Goal: Task Accomplishment & Management: Use online tool/utility

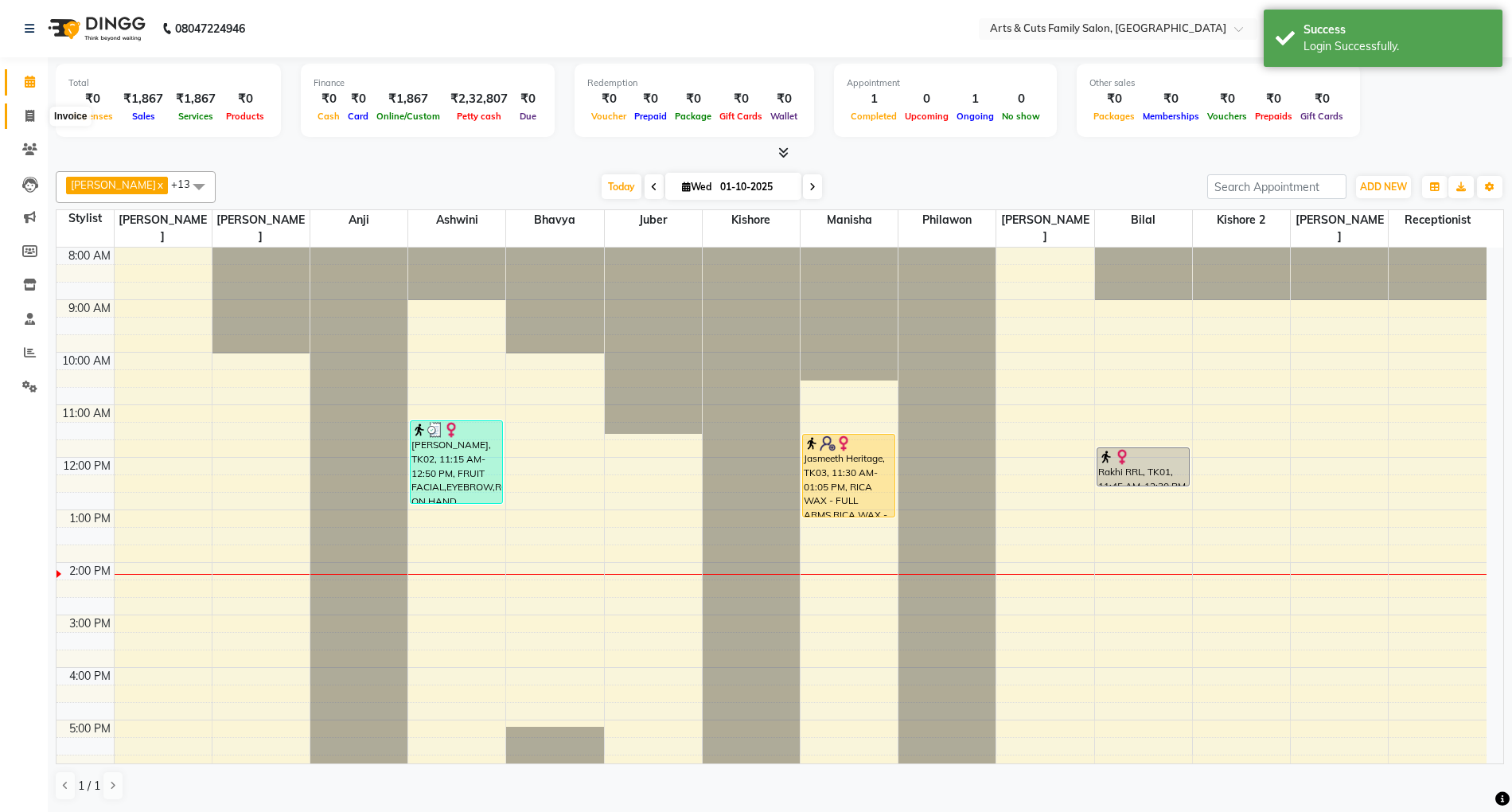
click at [25, 112] on icon at bounding box center [29, 115] width 9 height 12
select select "service"
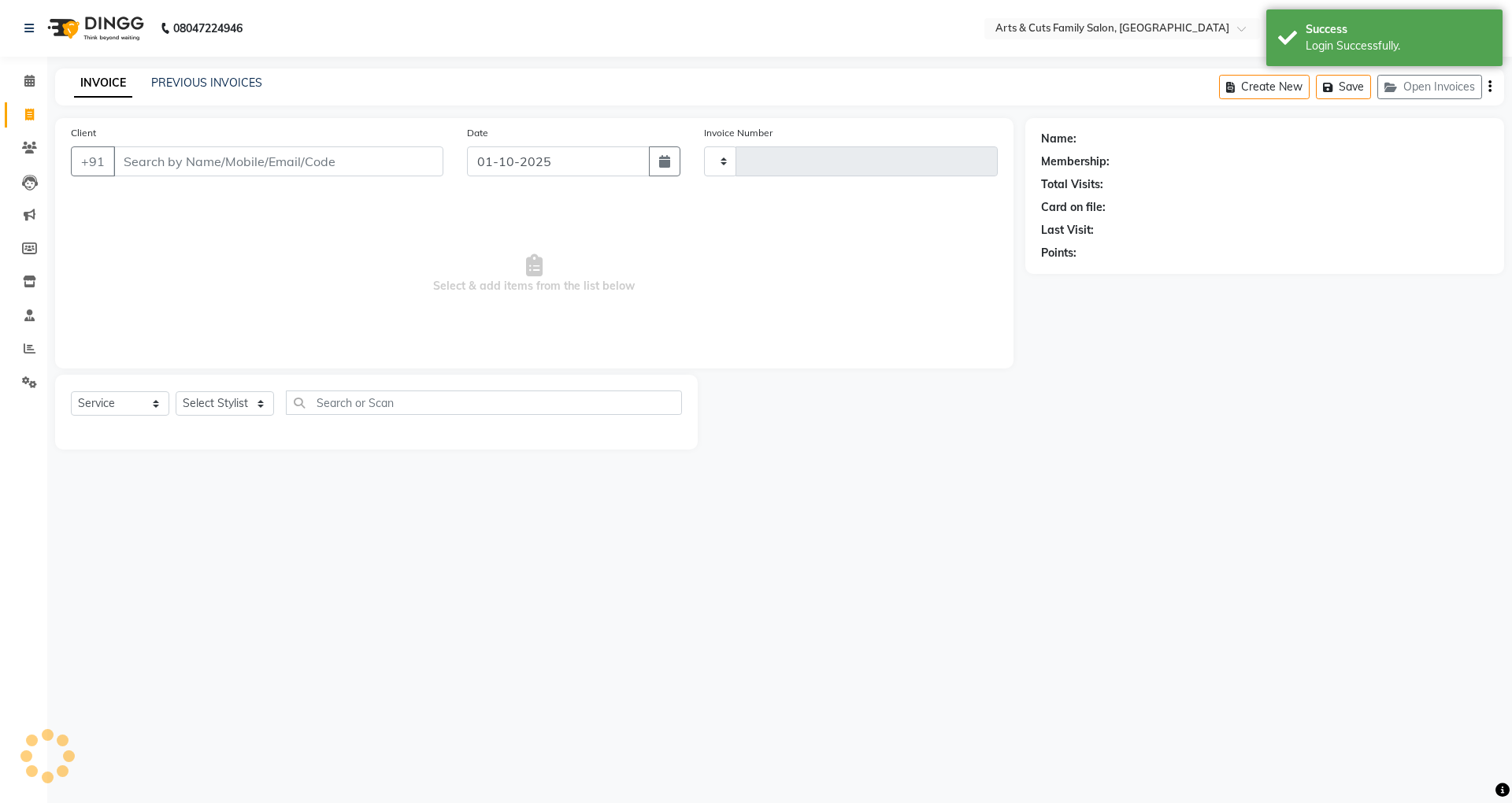
type input "3807"
select select "7513"
click at [188, 149] on input "Client" at bounding box center [278, 161] width 330 height 30
select select "45356"
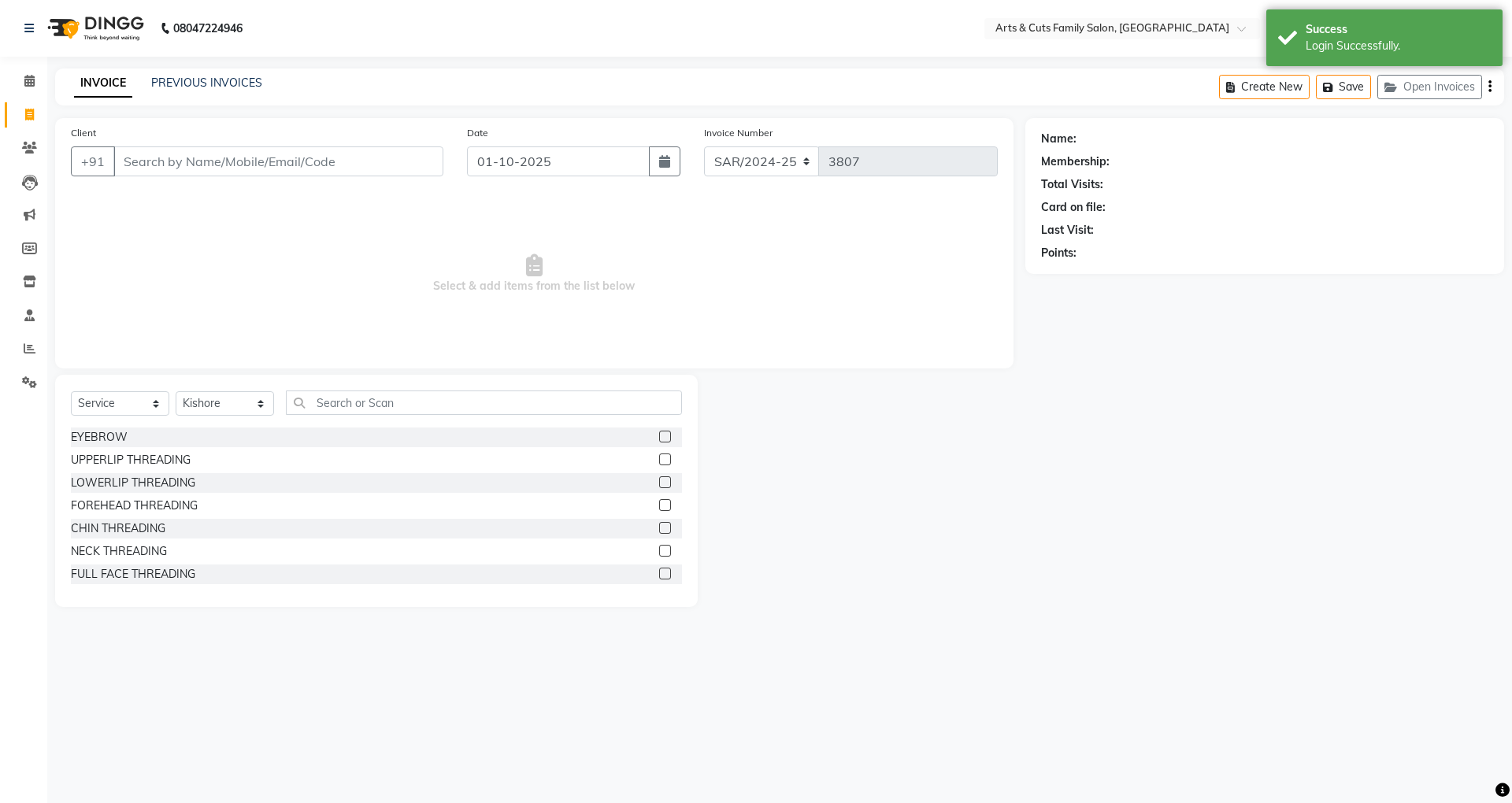
click at [183, 170] on input "Client" at bounding box center [278, 161] width 330 height 30
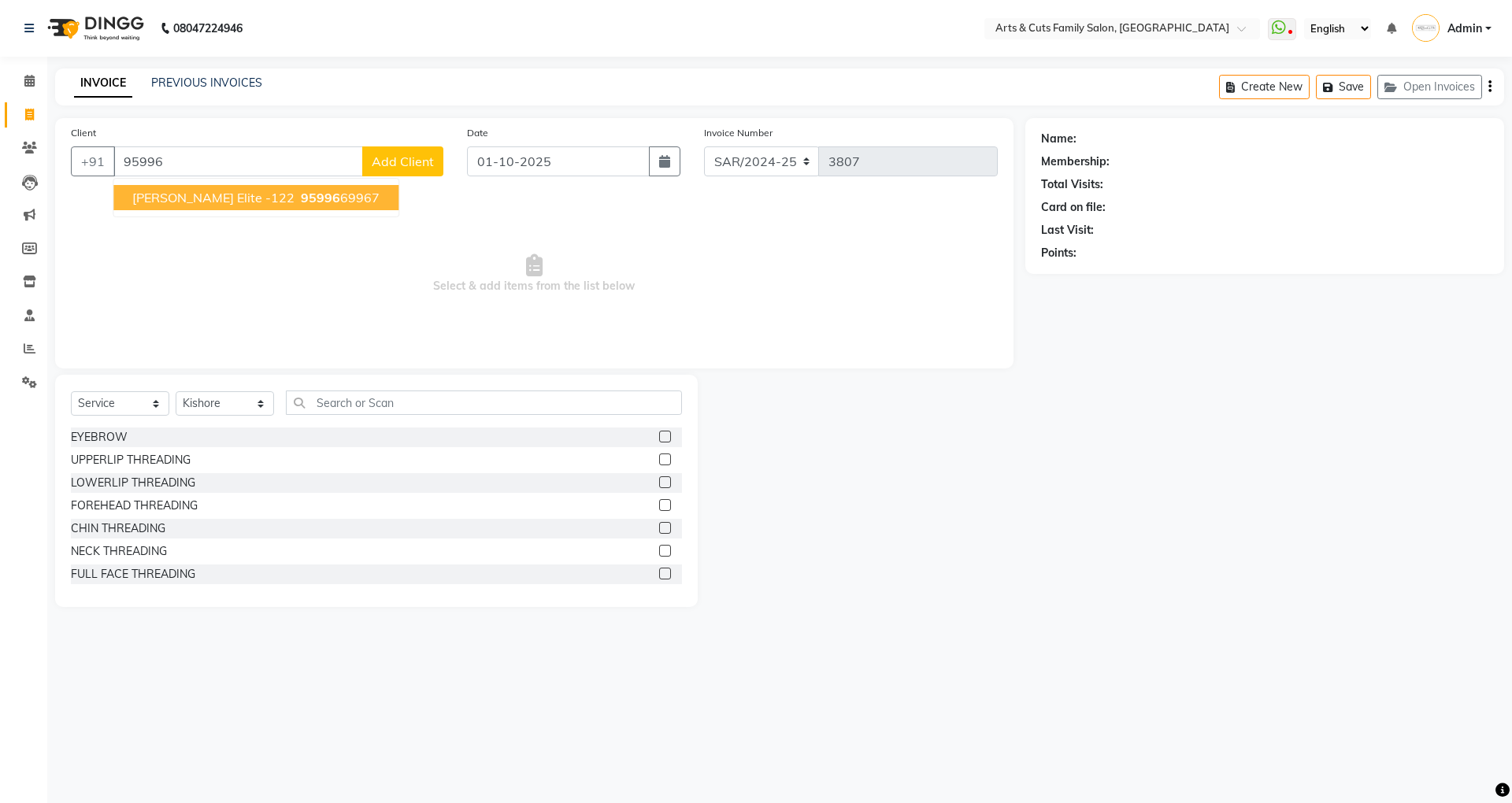
click at [174, 194] on span "[PERSON_NAME] Elite -122" at bounding box center [214, 197] width 163 height 15
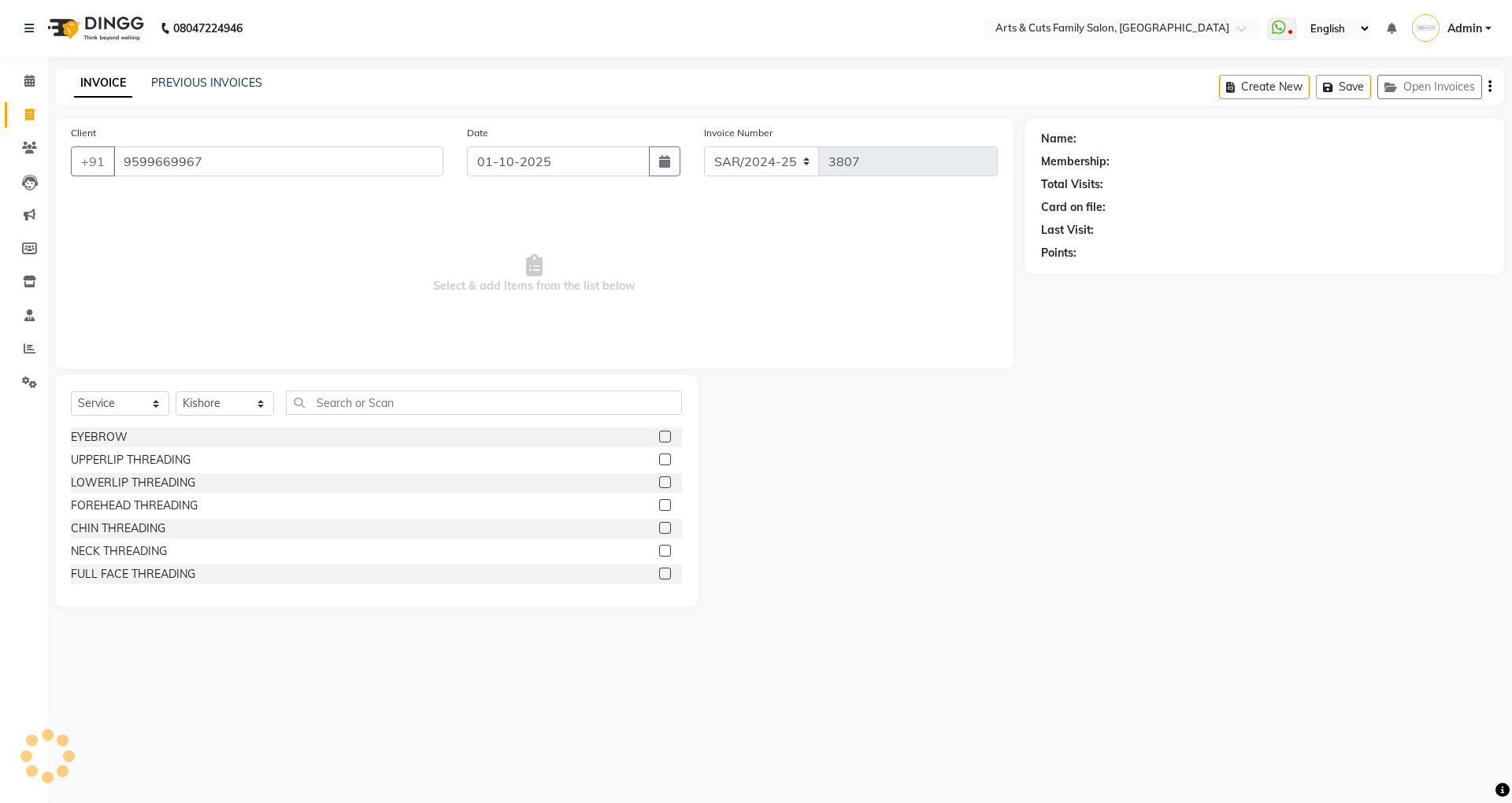
type input "9599669967"
select select "1: Object"
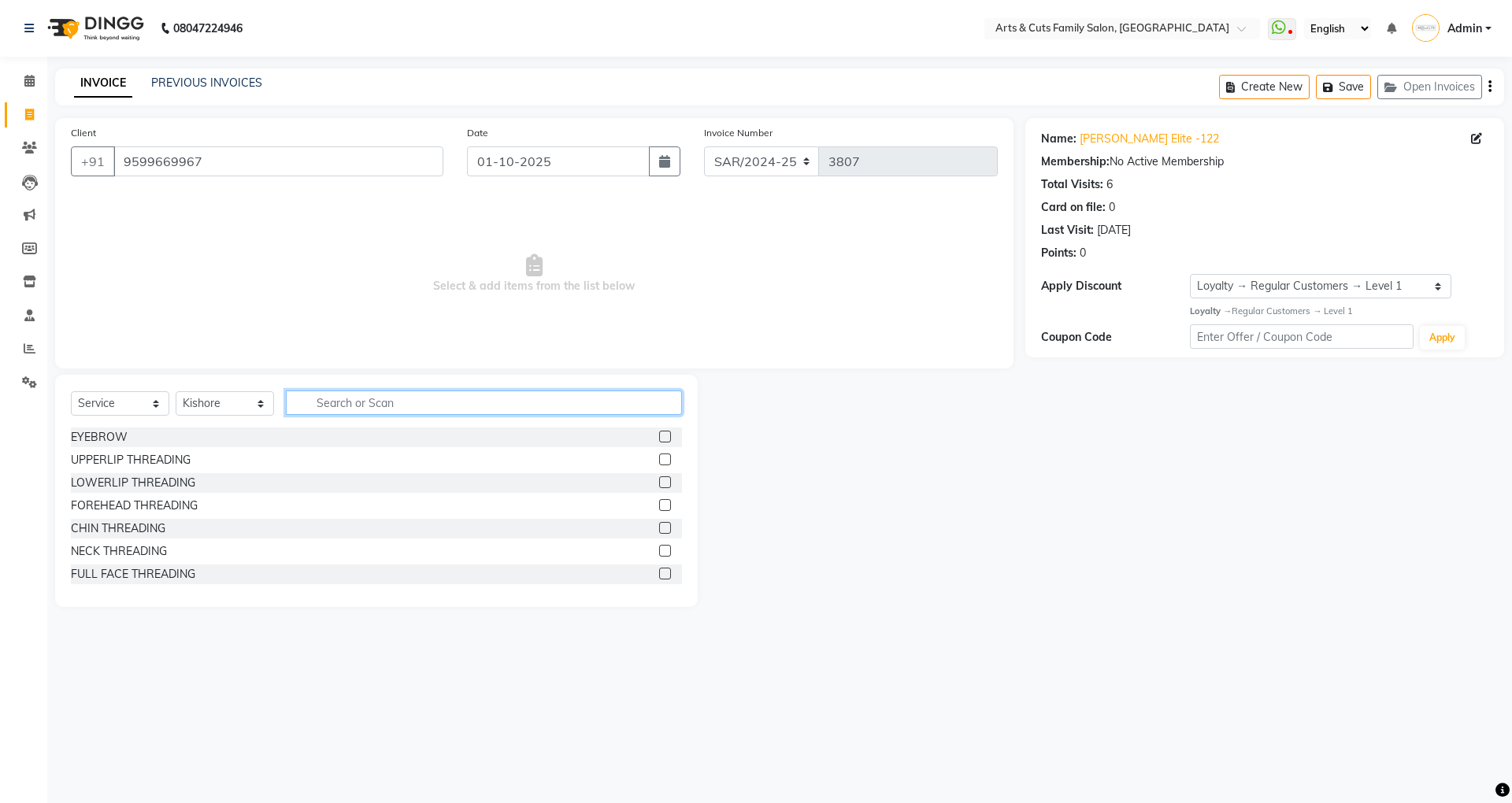
click at [361, 404] on input "text" at bounding box center [484, 403] width 396 height 24
click at [205, 406] on select "Select Stylist [PERSON_NAME] [PERSON_NAME] SNOVEE Anji Ashwini [PERSON_NAME] [P…" at bounding box center [225, 404] width 99 height 24
select select "64389"
click at [176, 391] on select "Select Stylist [PERSON_NAME] [PERSON_NAME] SNOVEE Anji Ashwini [PERSON_NAME] [P…" at bounding box center [225, 404] width 99 height 24
click at [102, 434] on div "EYEBROW" at bounding box center [100, 437] width 57 height 16
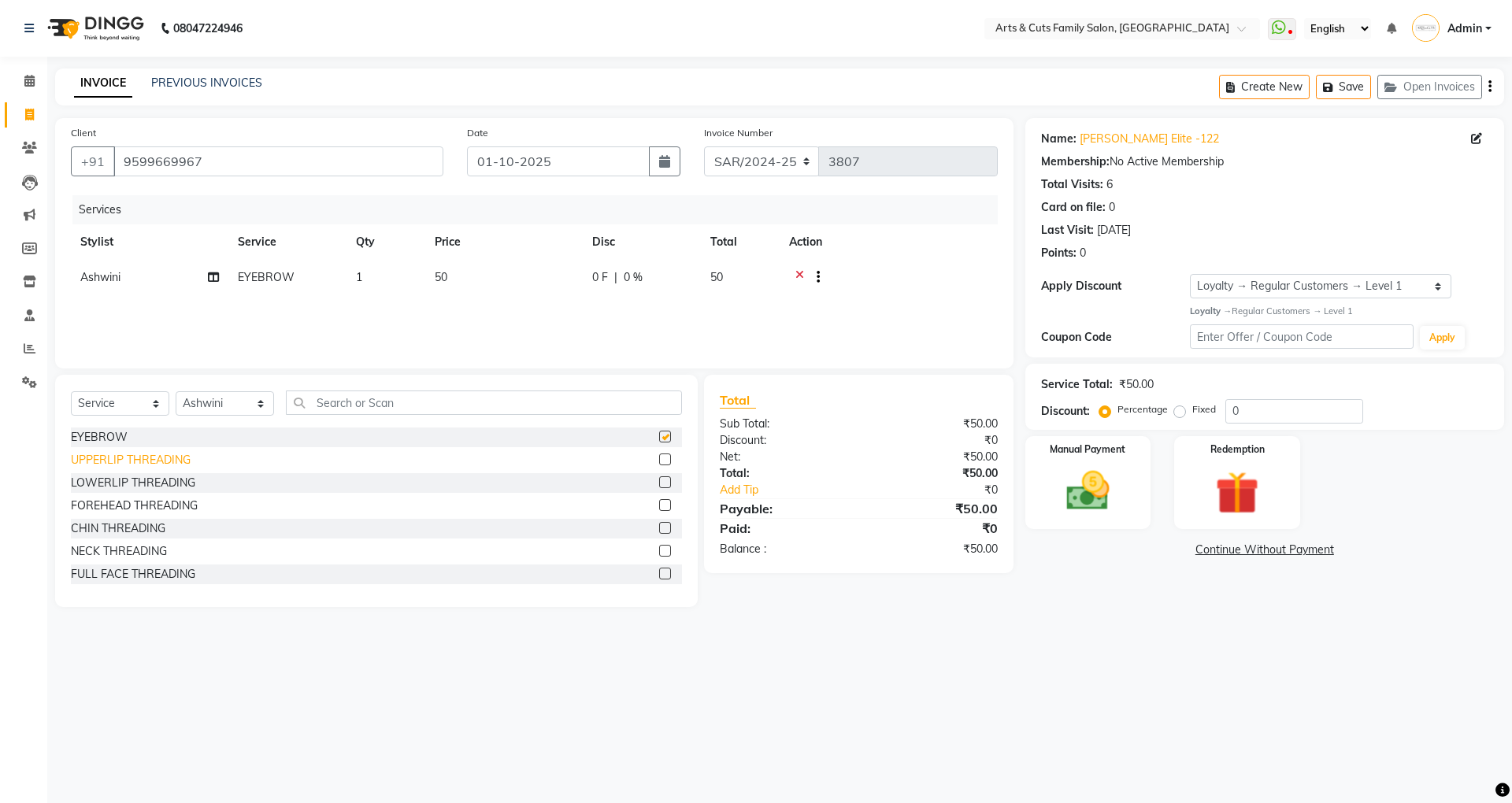
checkbox input "false"
click at [332, 406] on input "text" at bounding box center [484, 403] width 396 height 24
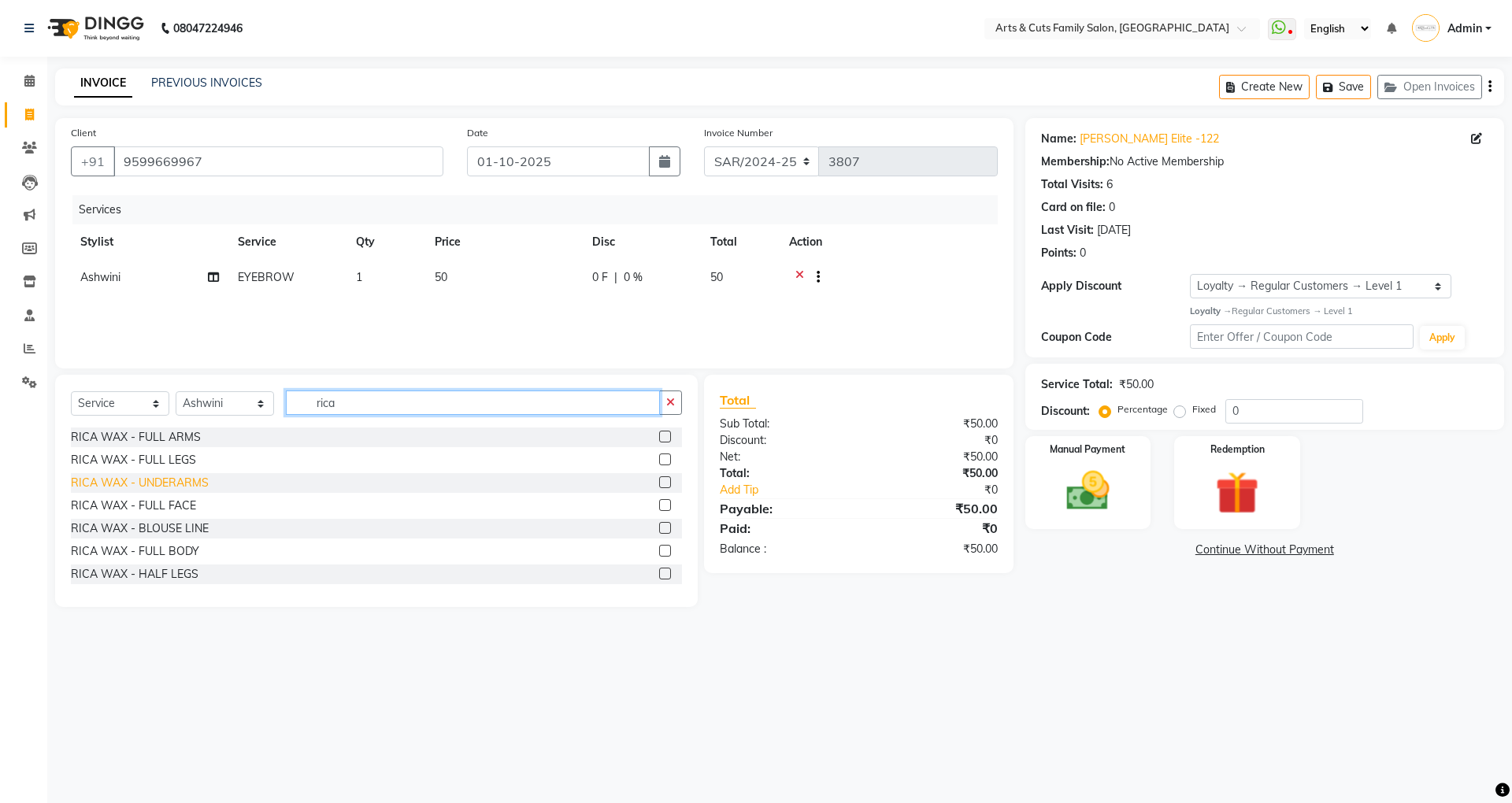
type input "rica"
click at [125, 475] on div "RICA WAX - UNDERARMS" at bounding box center [140, 483] width 138 height 16
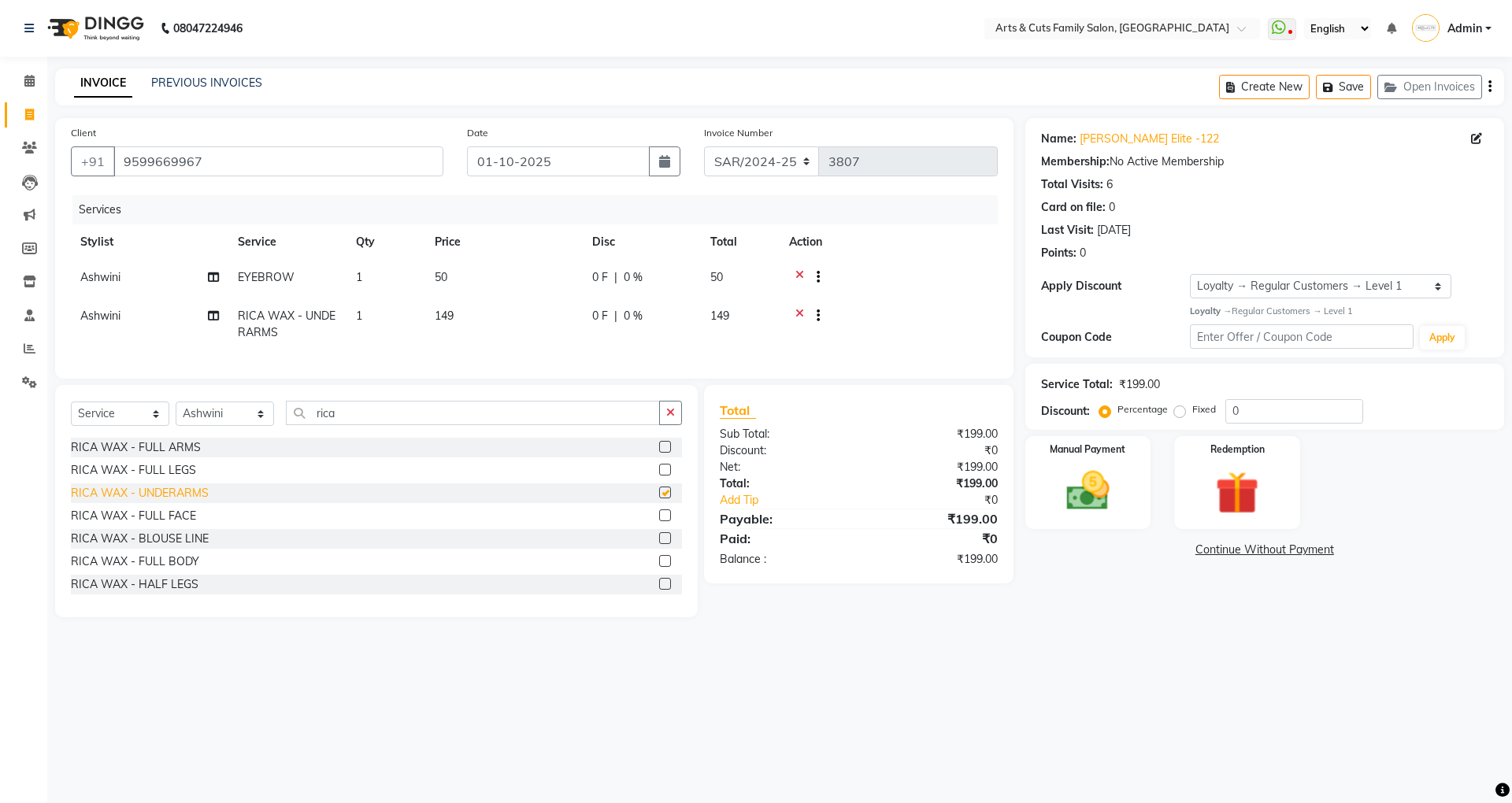
checkbox input "false"
click at [359, 425] on input "rica" at bounding box center [472, 413] width 374 height 24
type input "r"
type input "br"
click at [153, 501] on div "BRAZILLIAN WAX - UPPERLIP" at bounding box center [150, 493] width 159 height 16
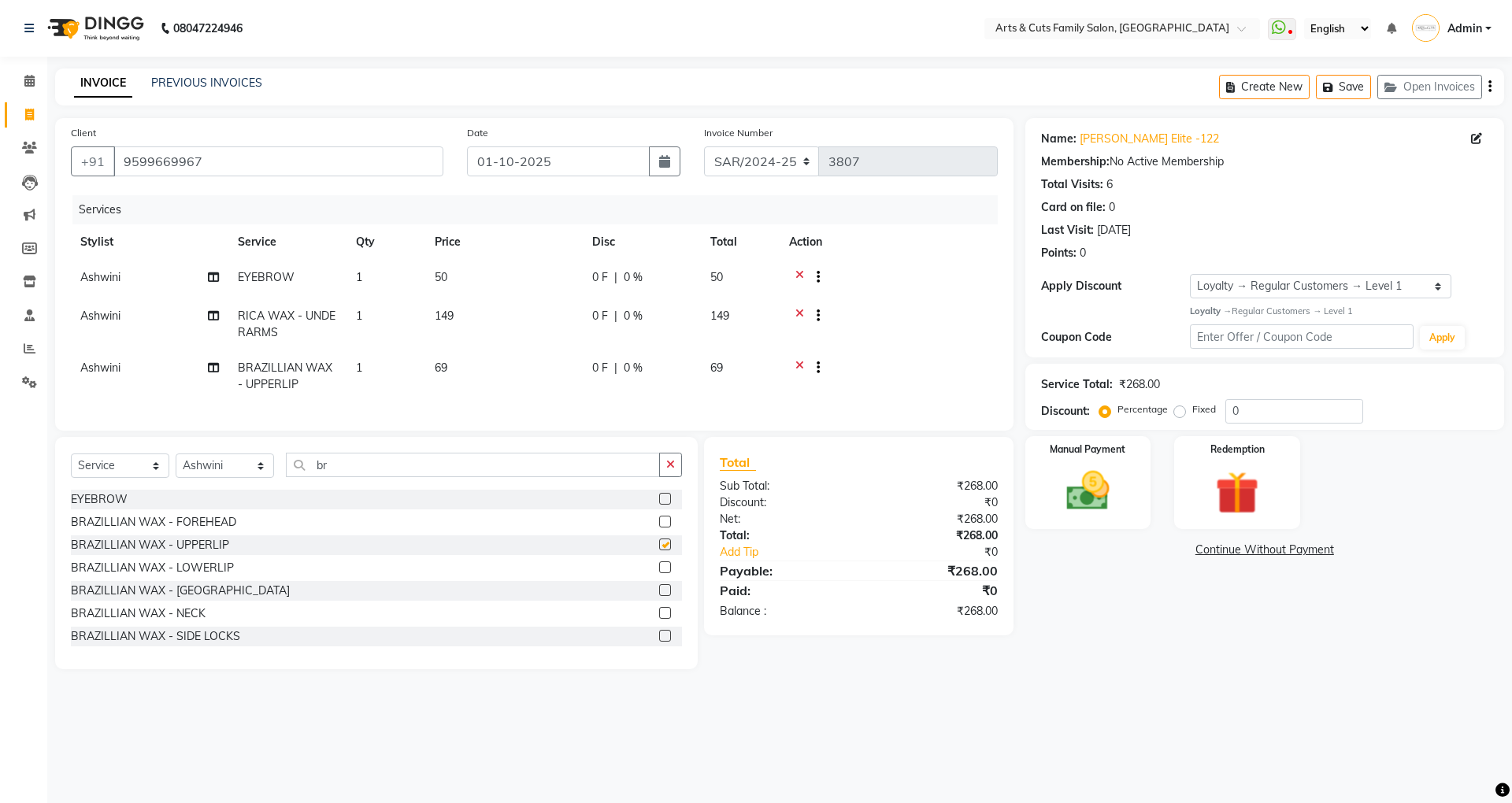
checkbox input "false"
click at [1046, 489] on div "Manual Payment" at bounding box center [1088, 482] width 131 height 97
click at [1400, 552] on span "ONLINE" at bounding box center [1392, 551] width 41 height 18
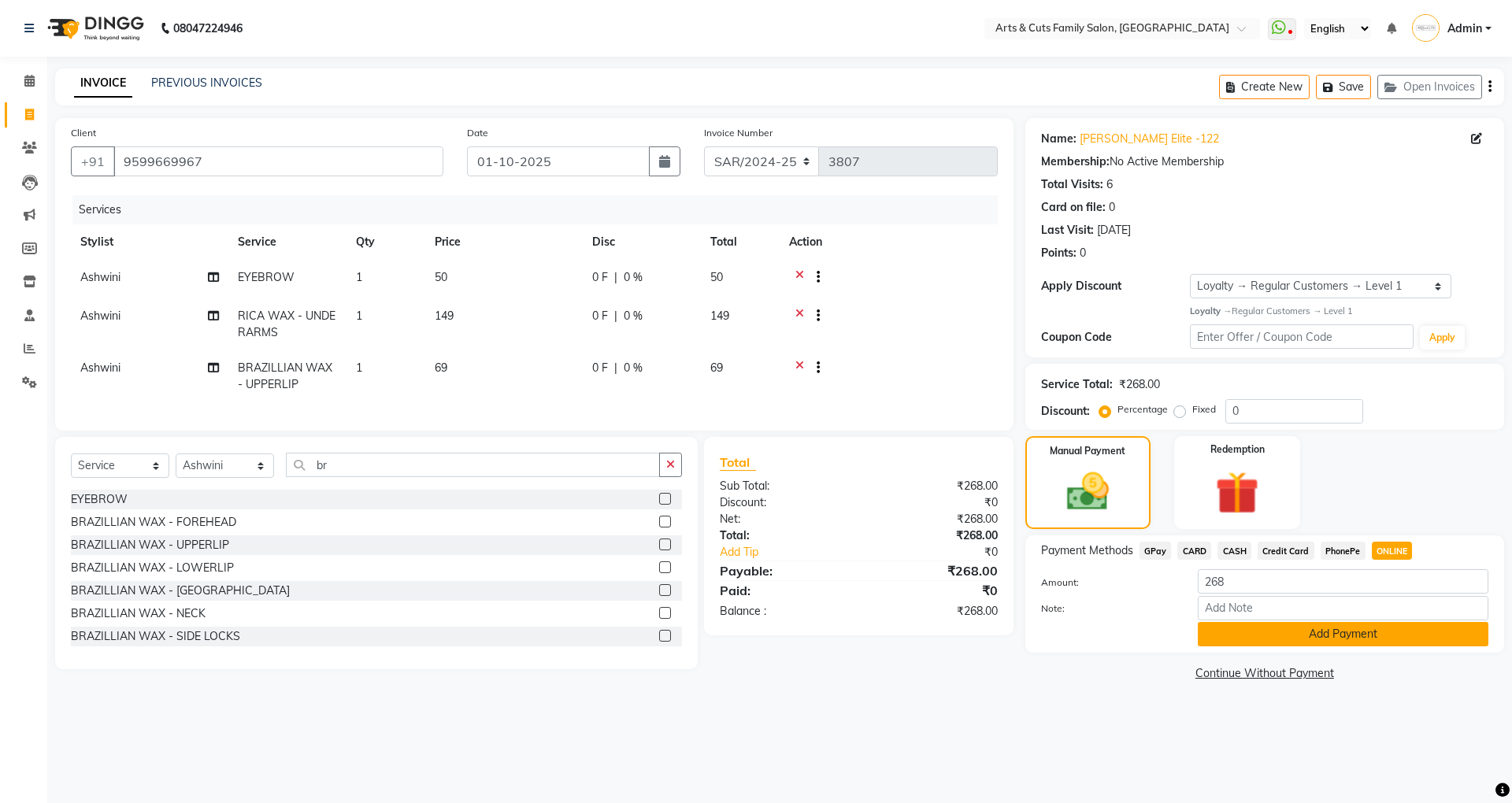
click at [1342, 632] on button "Add Payment" at bounding box center [1343, 634] width 290 height 24
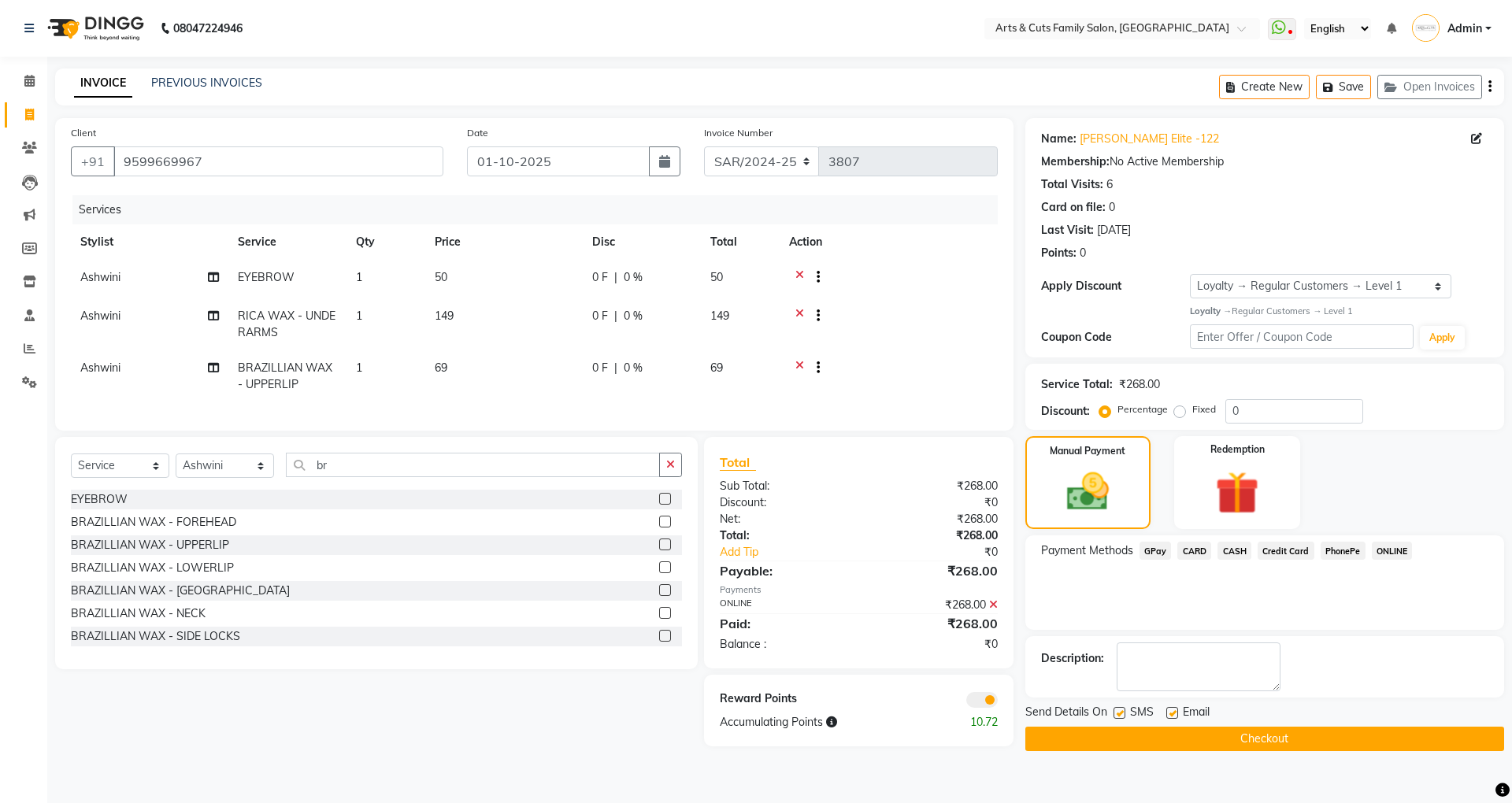
click at [1175, 712] on label at bounding box center [1172, 712] width 12 height 12
click at [1175, 712] on input "checkbox" at bounding box center [1171, 713] width 11 height 11
checkbox input "false"
click at [1318, 737] on button "Checkout" at bounding box center [1265, 739] width 479 height 24
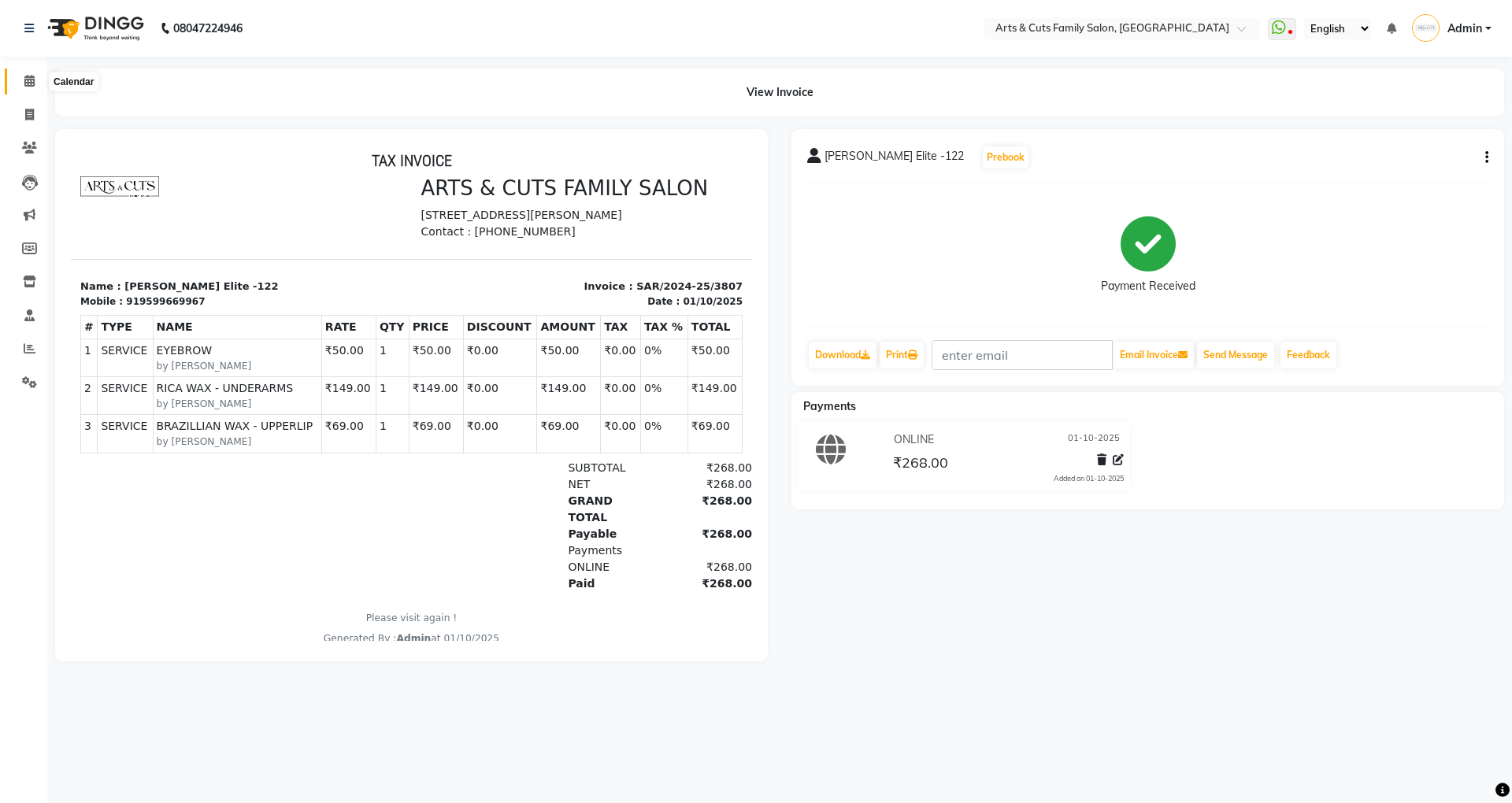
click at [20, 76] on span at bounding box center [29, 82] width 28 height 18
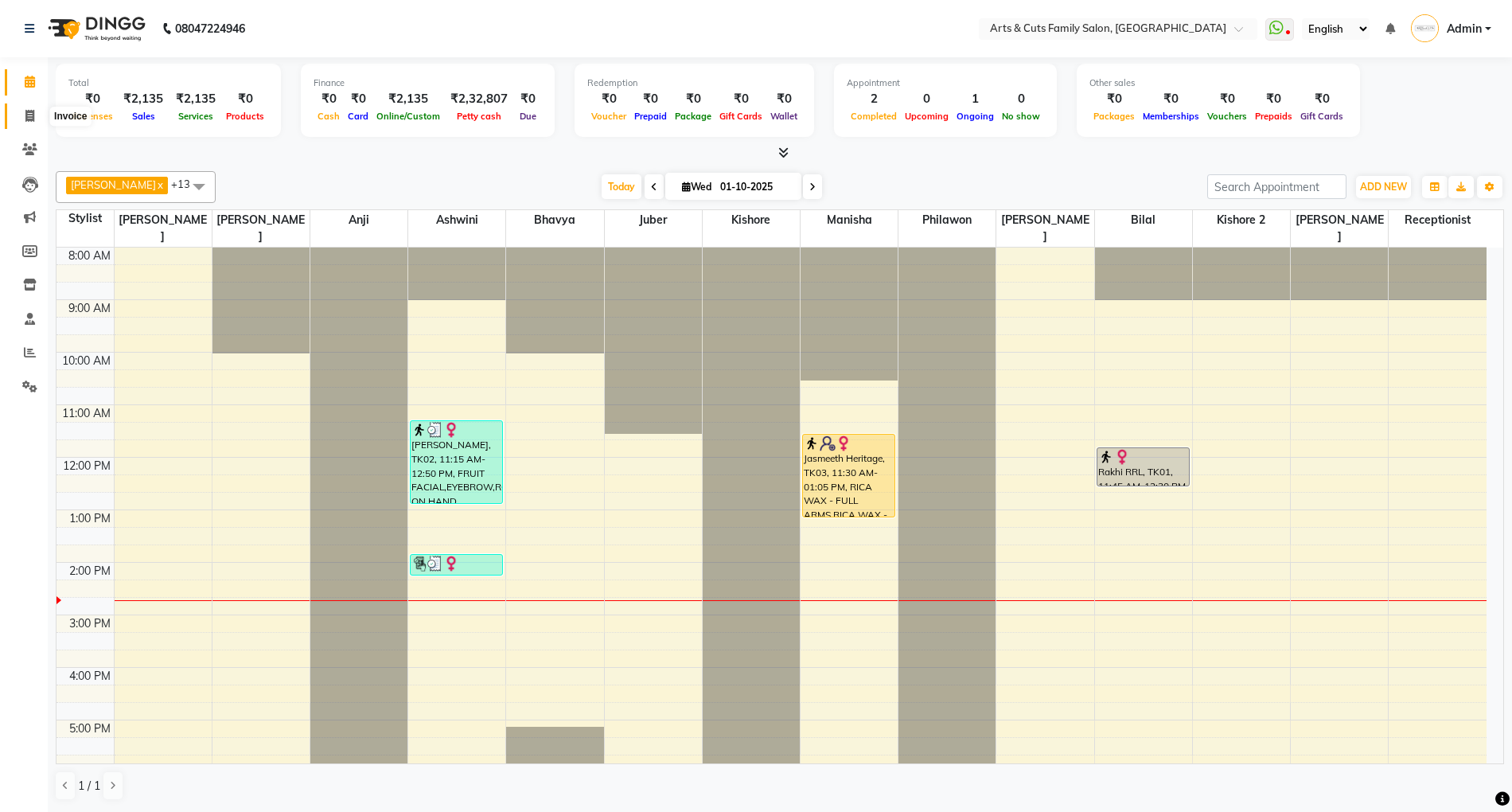
click at [26, 119] on icon at bounding box center [29, 115] width 9 height 12
select select "service"
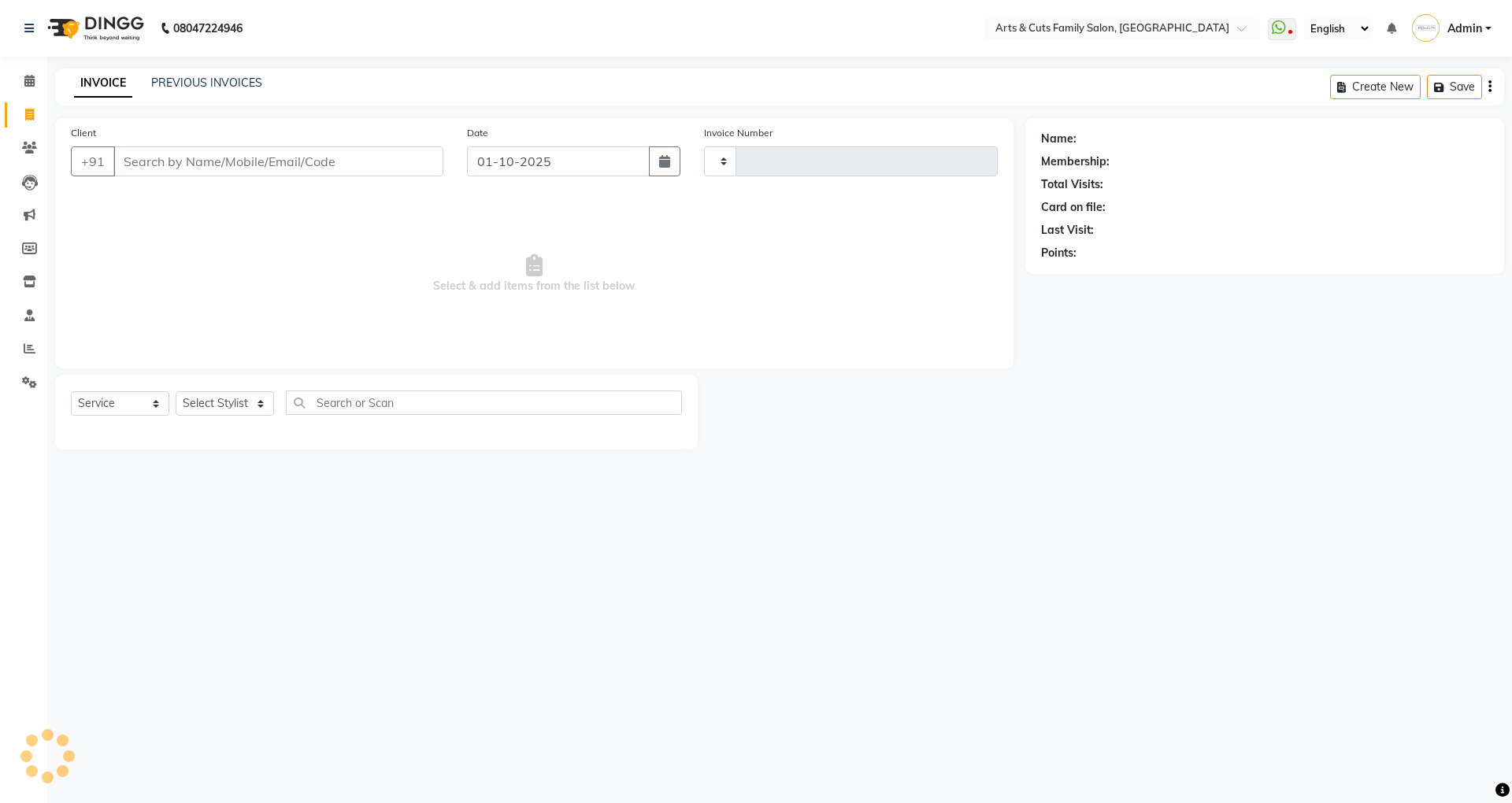
type input "3808"
select select "7513"
select select "45356"
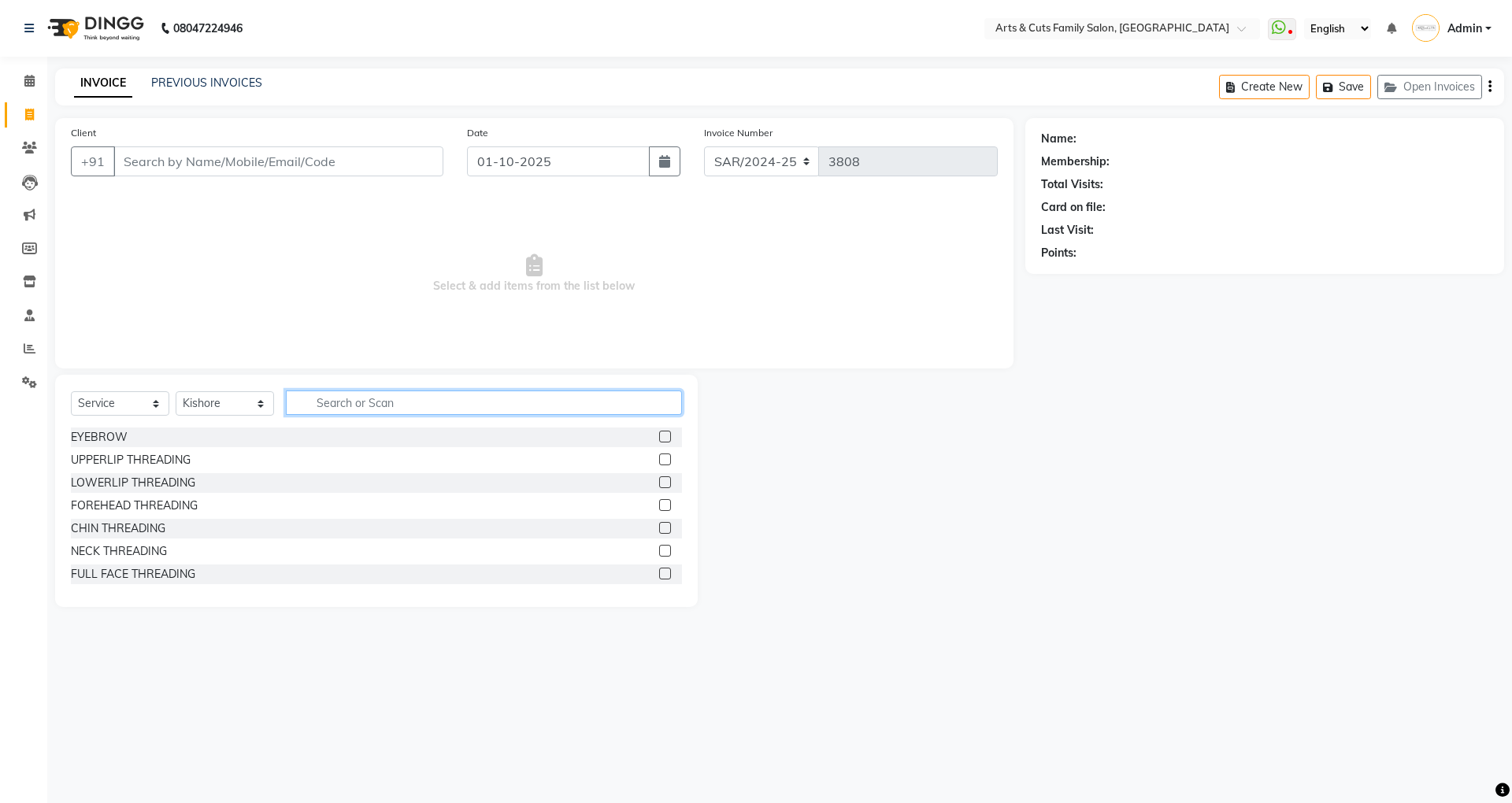
click at [335, 399] on input "text" at bounding box center [484, 403] width 396 height 24
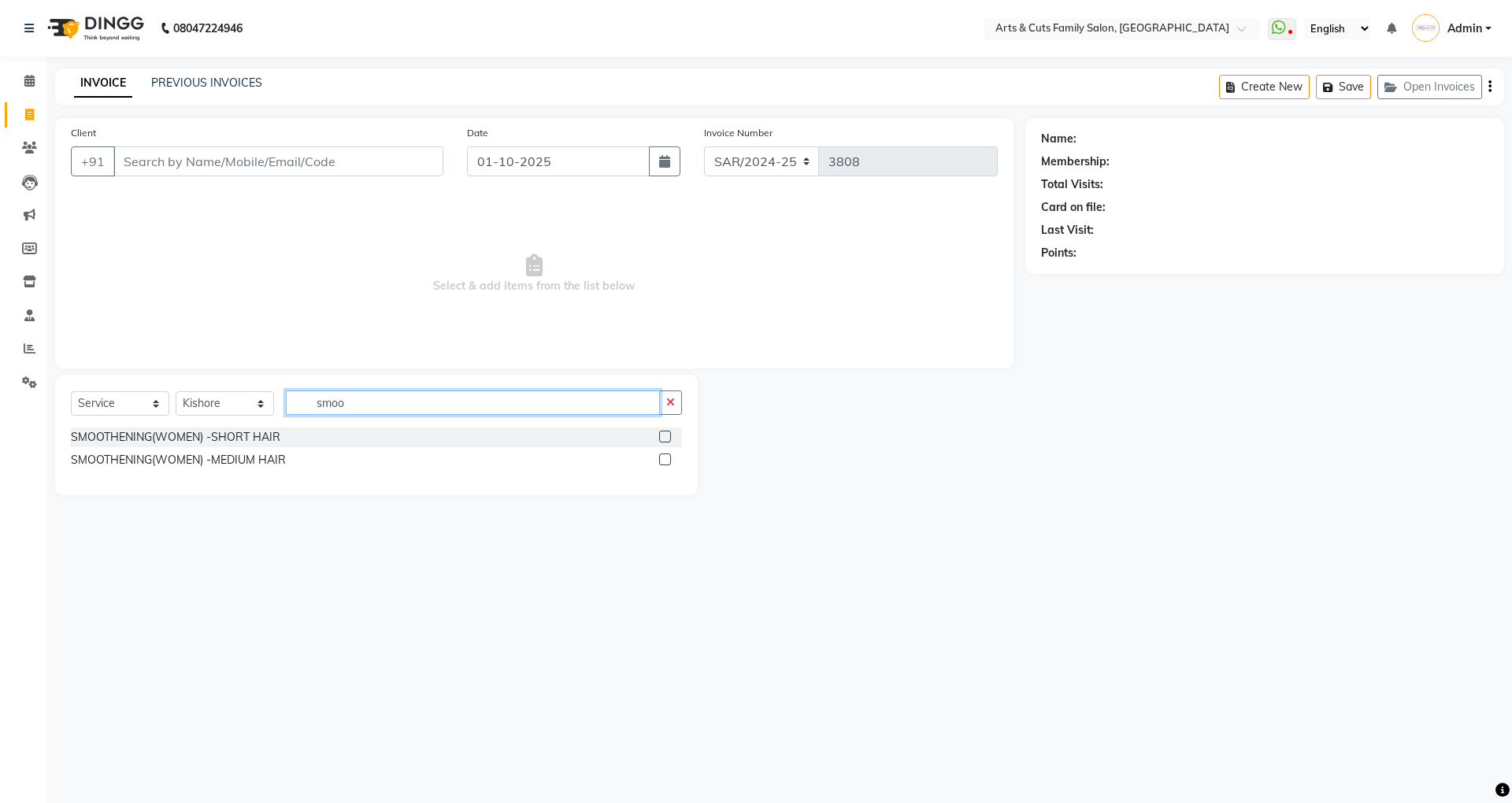
type input "smoo"
click at [659, 461] on label at bounding box center [665, 459] width 12 height 12
click at [659, 461] on input "checkbox" at bounding box center [664, 460] width 11 height 11
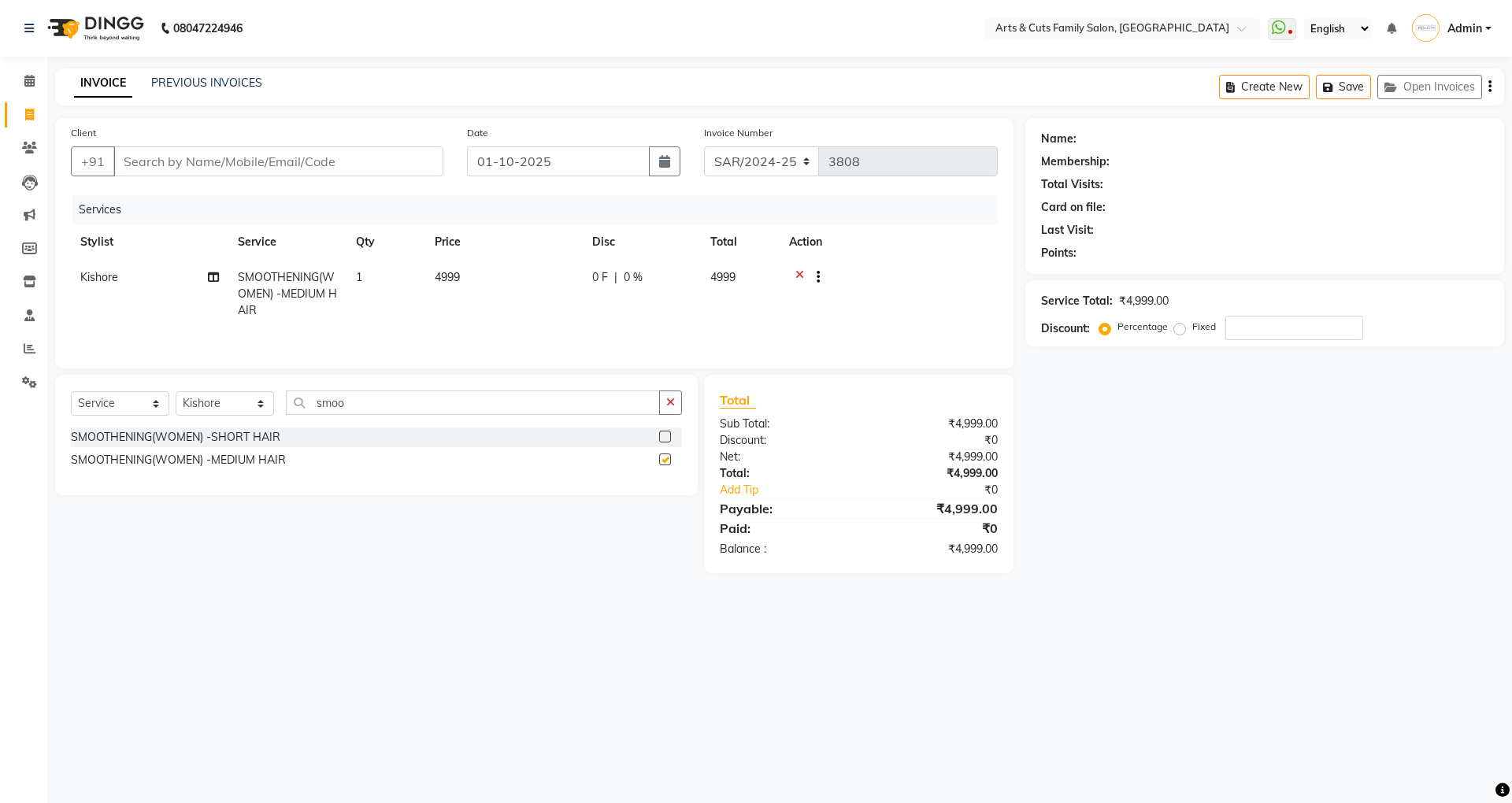
checkbox input "false"
click at [797, 272] on icon at bounding box center [799, 279] width 9 height 19
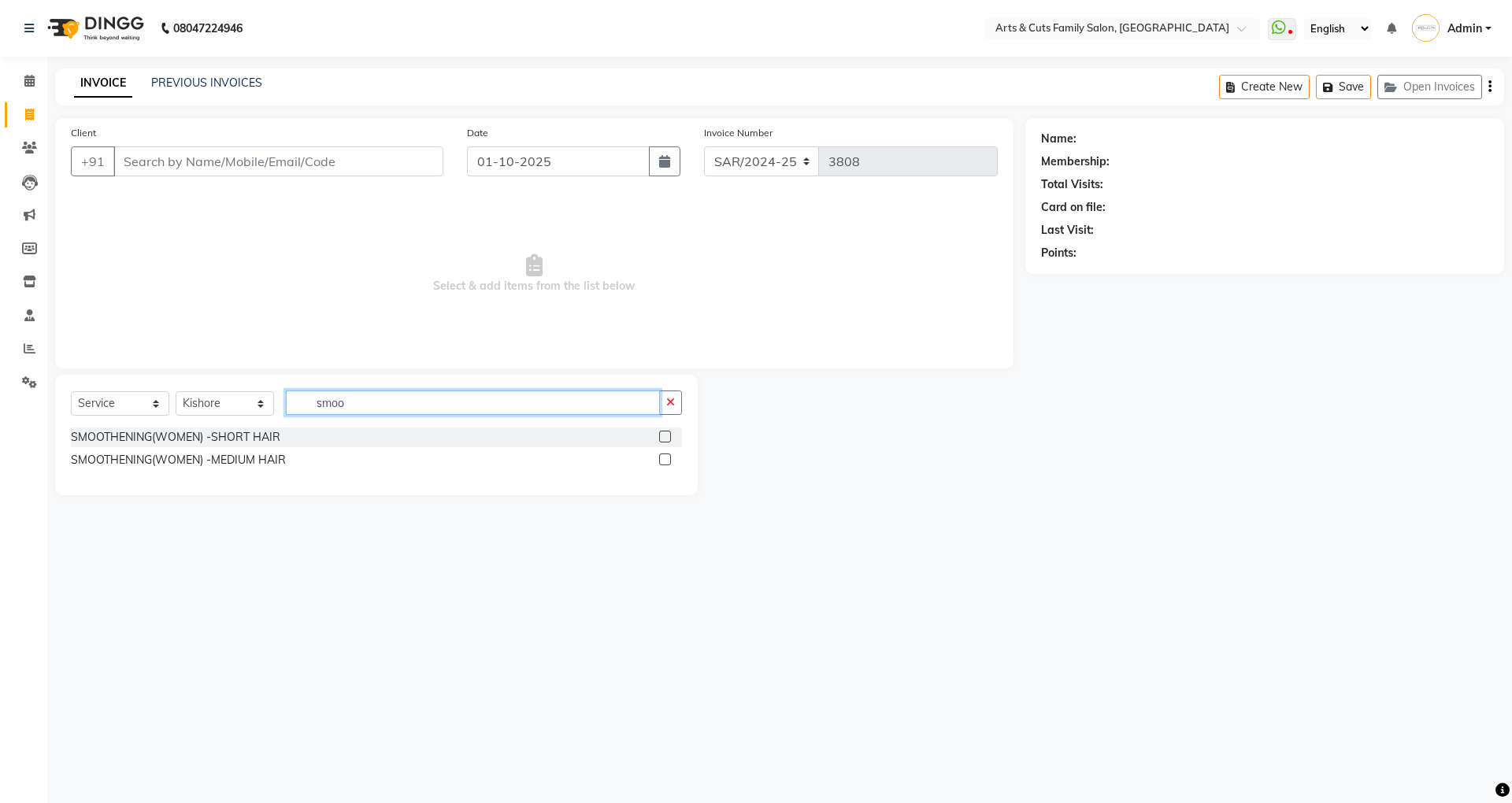
click at [350, 403] on input "smoo" at bounding box center [472, 403] width 374 height 24
type input "s"
type input "boto"
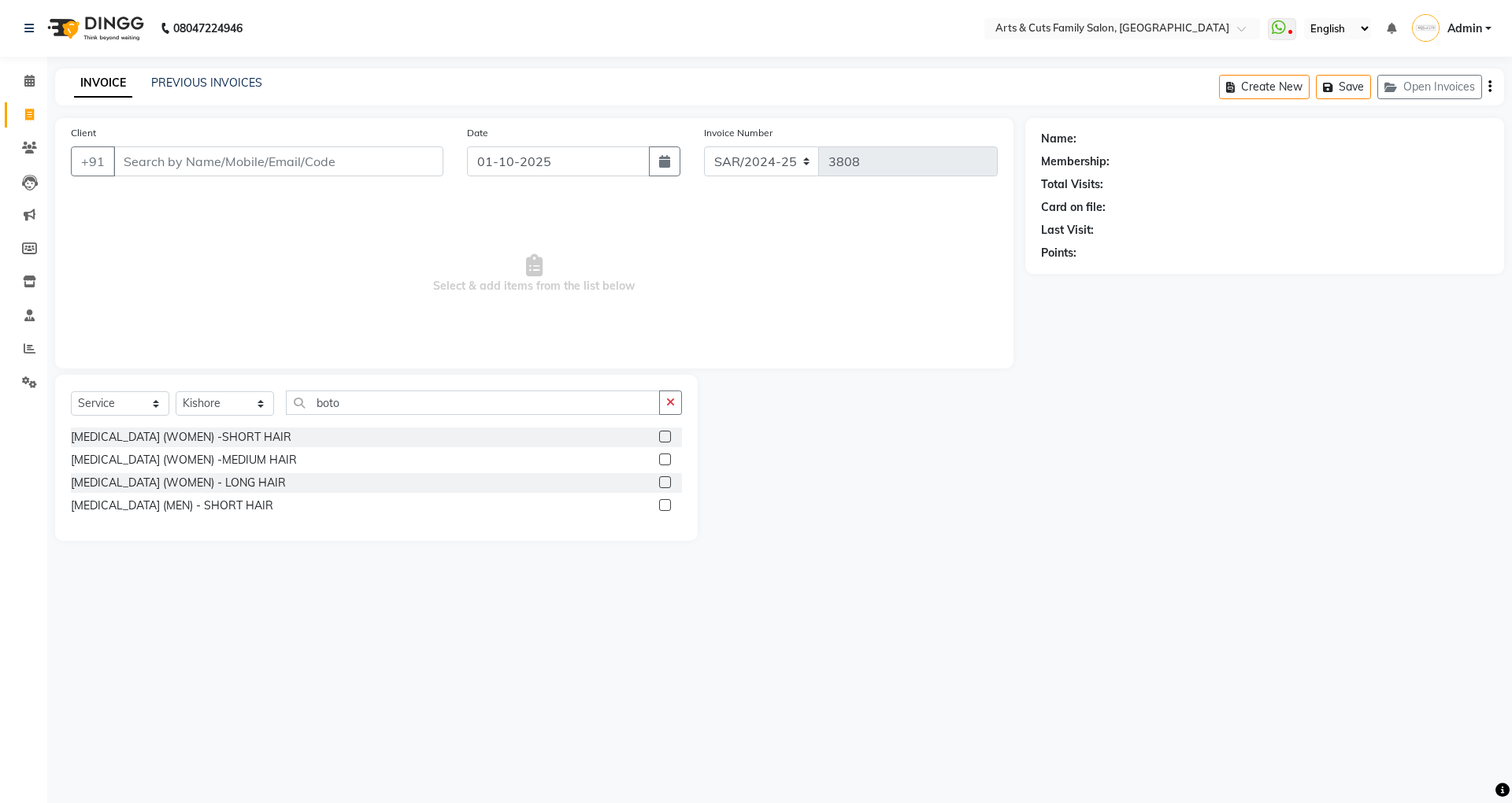
click at [663, 462] on label at bounding box center [665, 459] width 12 height 12
click at [663, 462] on input "checkbox" at bounding box center [664, 460] width 11 height 11
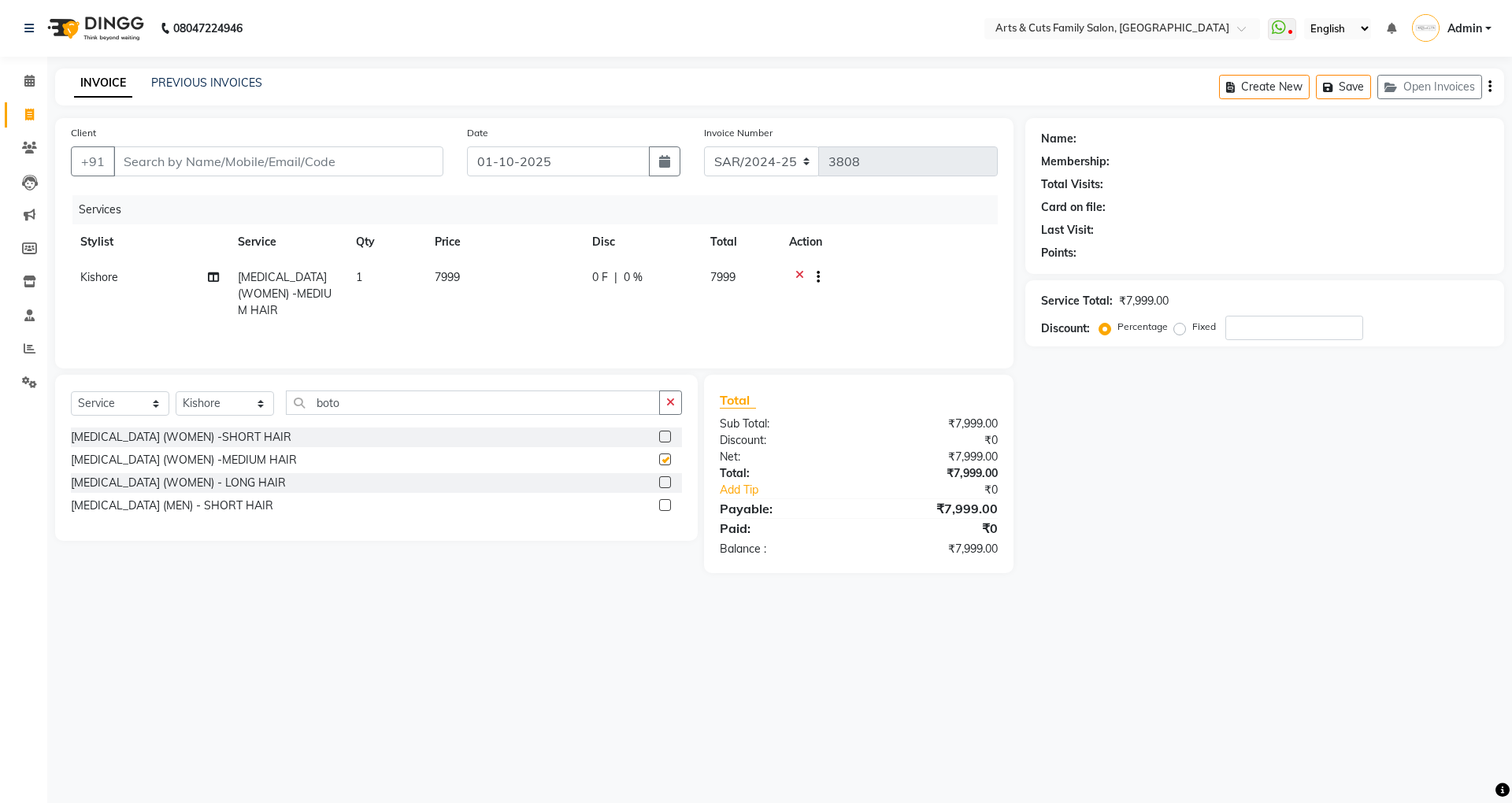
checkbox input "false"
click at [25, 83] on icon at bounding box center [29, 80] width 11 height 12
